Goal: Task Accomplishment & Management: Manage account settings

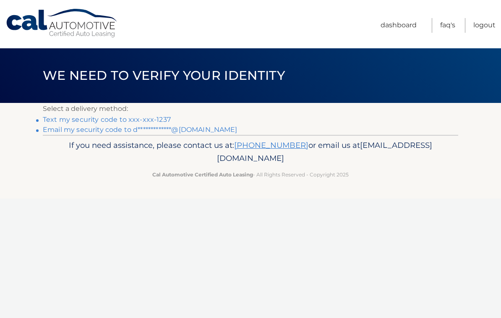
click at [147, 119] on link "Text my security code to xxx-xxx-1237" at bounding box center [107, 119] width 128 height 8
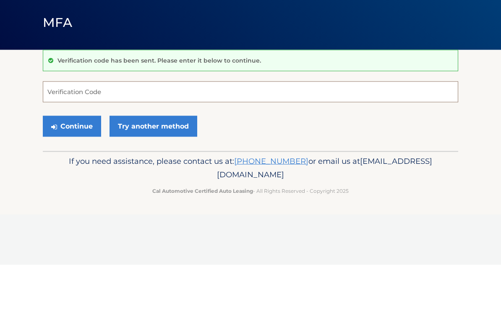
click at [136, 134] on input "Verification Code" at bounding box center [251, 144] width 416 height 21
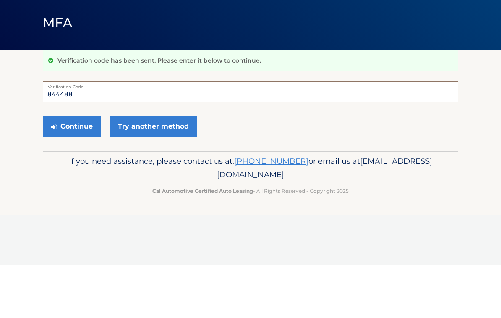
type input "844488"
click at [86, 169] on button "Continue" at bounding box center [72, 179] width 58 height 21
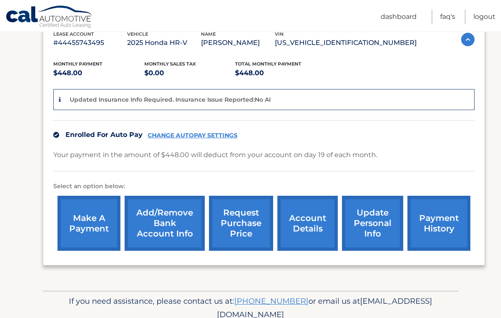
scroll to position [158, 0]
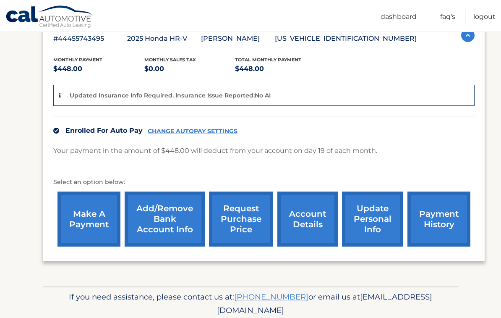
click at [310, 224] on link "account details" at bounding box center [307, 219] width 60 height 55
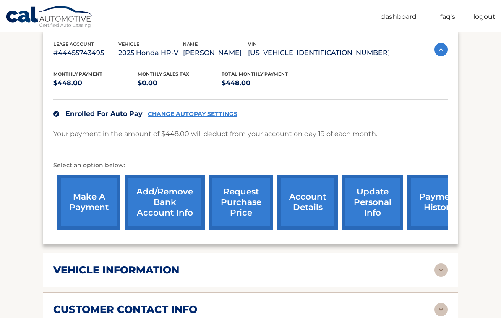
scroll to position [160, 0]
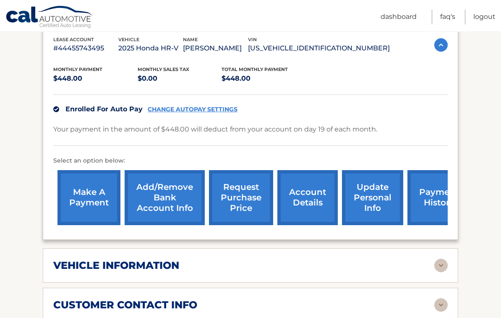
click at [430, 195] on link "payment history" at bounding box center [439, 197] width 63 height 55
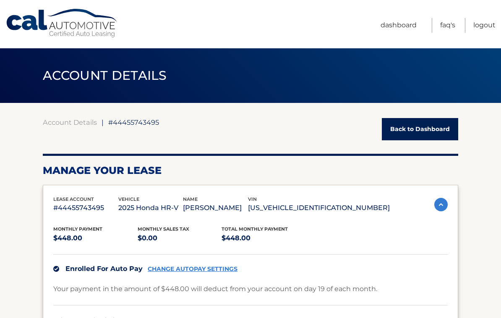
scroll to position [173, 0]
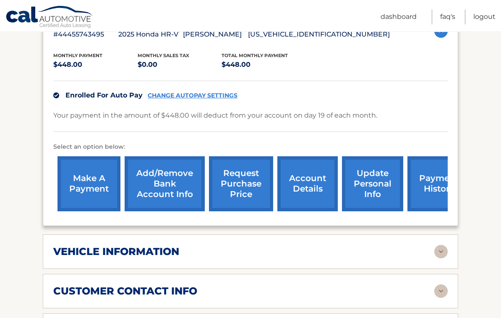
click at [81, 186] on link "make a payment" at bounding box center [89, 183] width 63 height 55
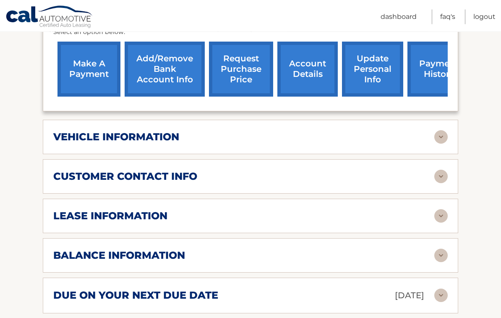
scroll to position [289, 0]
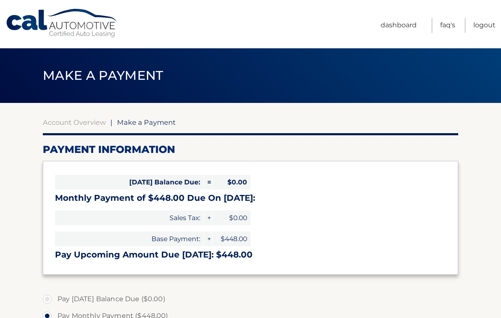
select select "MDEyYmNiMWYtZTc3YS00NDhkLTg0YjAtZGRkZTQ4MTRlNjIx"
